Goal: Navigation & Orientation: Find specific page/section

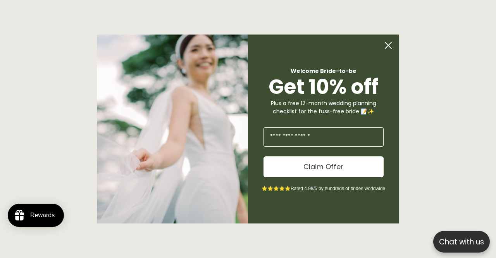
scroll to position [0, 327]
click at [386, 47] on icon "Close dialog" at bounding box center [388, 45] width 6 height 6
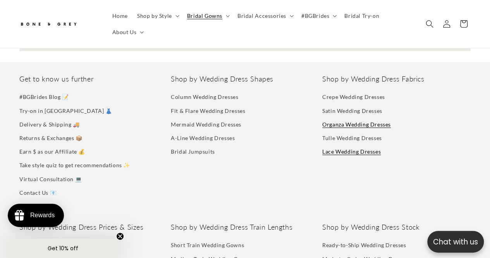
scroll to position [0, 161]
click at [354, 153] on link "Lace Wedding Dresses" at bounding box center [352, 152] width 59 height 14
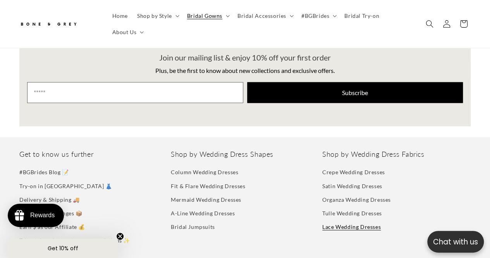
scroll to position [892, 0]
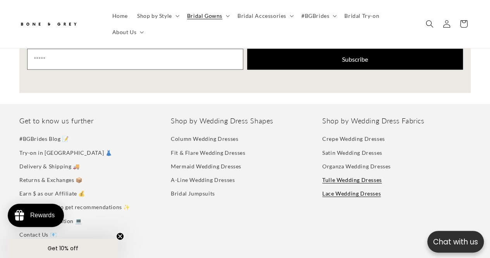
click at [354, 177] on link "Tulle Wedding Dresses" at bounding box center [353, 180] width 60 height 14
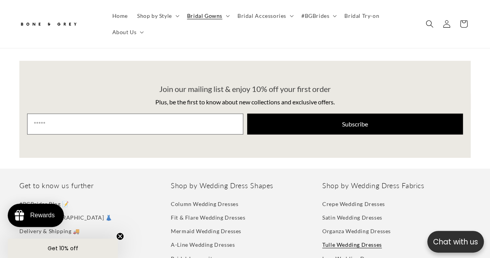
scroll to position [0, 322]
